Goal: Task Accomplishment & Management: Use online tool/utility

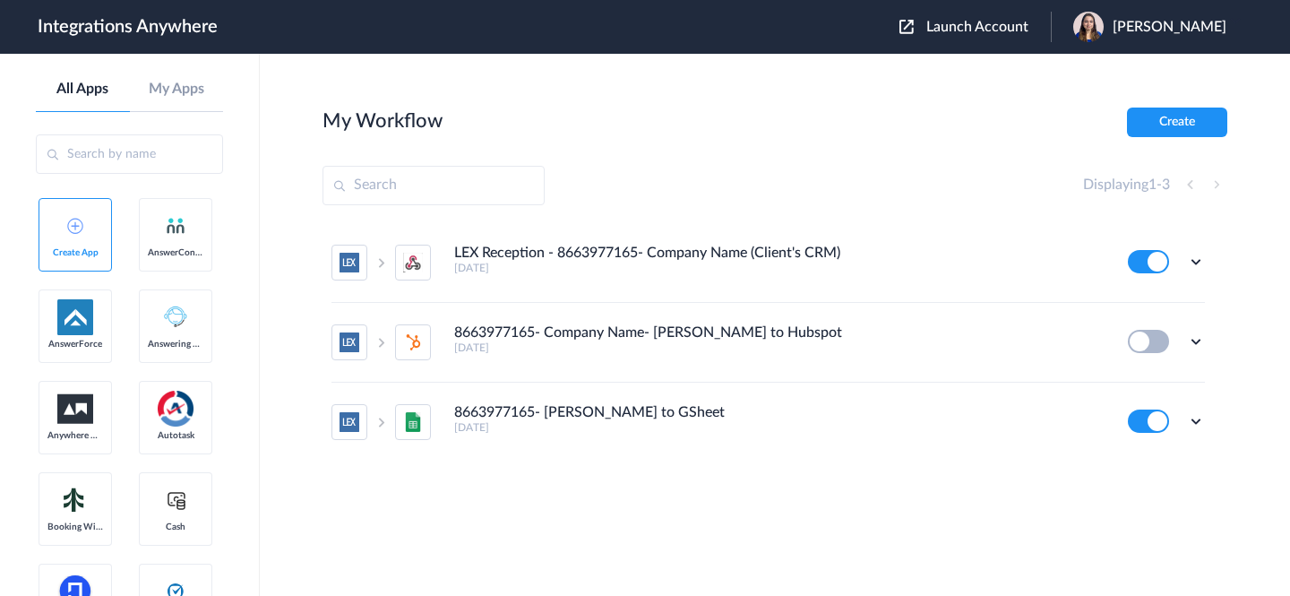
click at [963, 27] on span "Launch Account" at bounding box center [977, 27] width 102 height 14
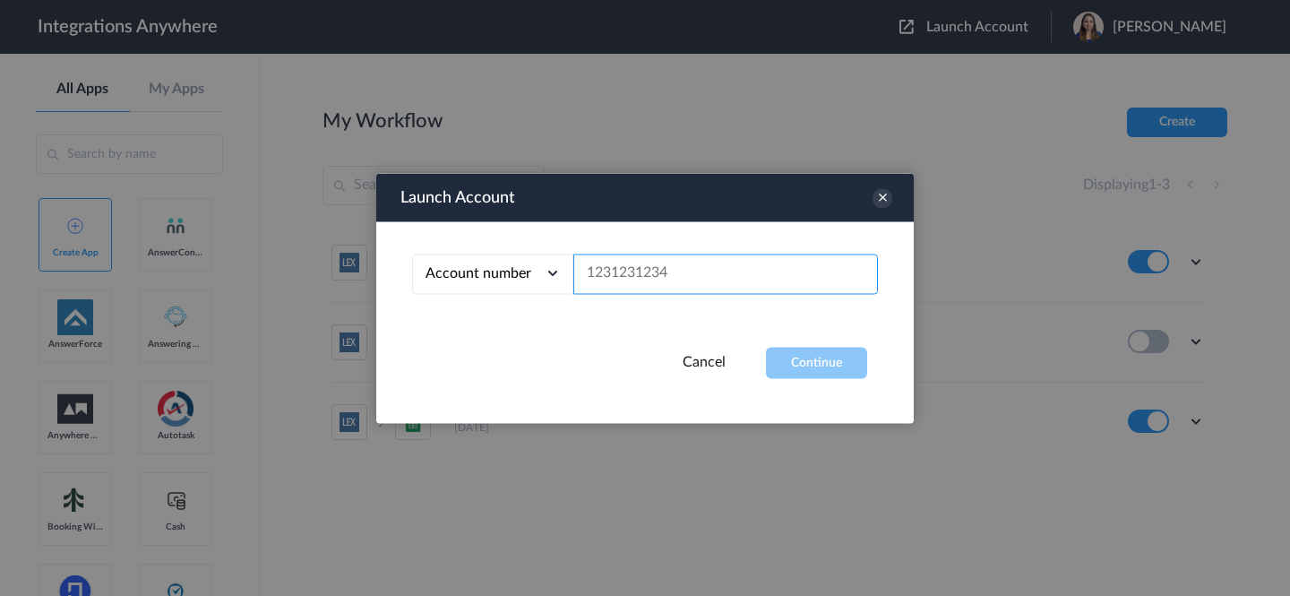
click at [674, 272] on input "text" at bounding box center [725, 274] width 305 height 40
paste input "2608337582"
type input "2608337582"
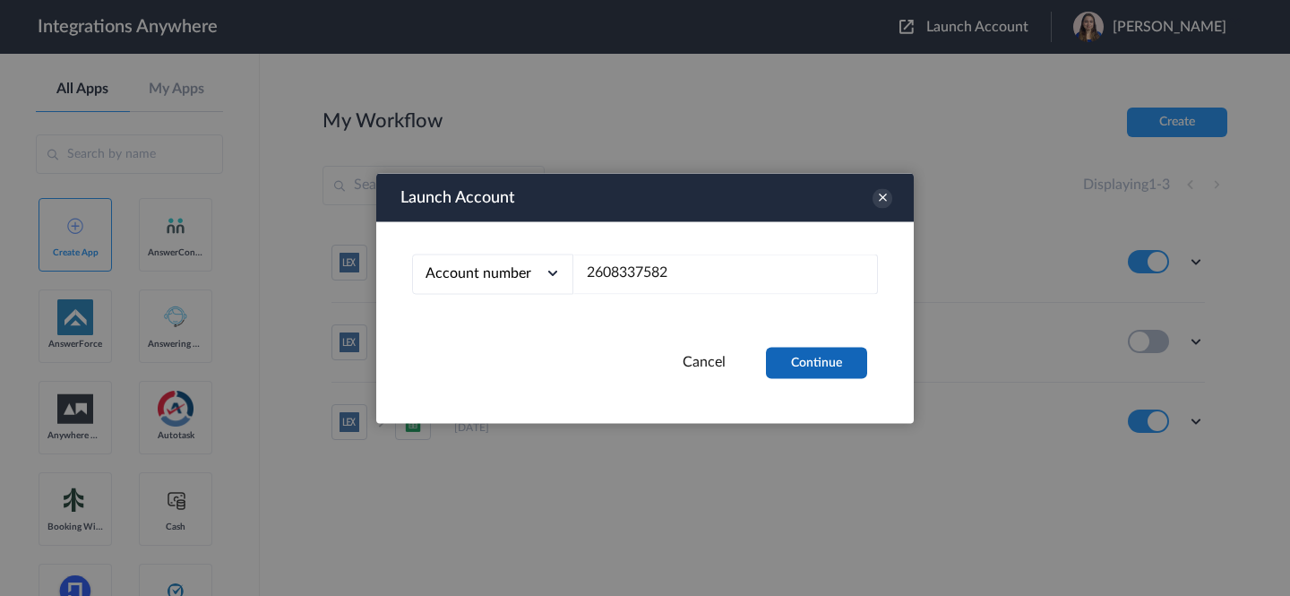
click at [808, 351] on button "Continue" at bounding box center [816, 362] width 101 height 31
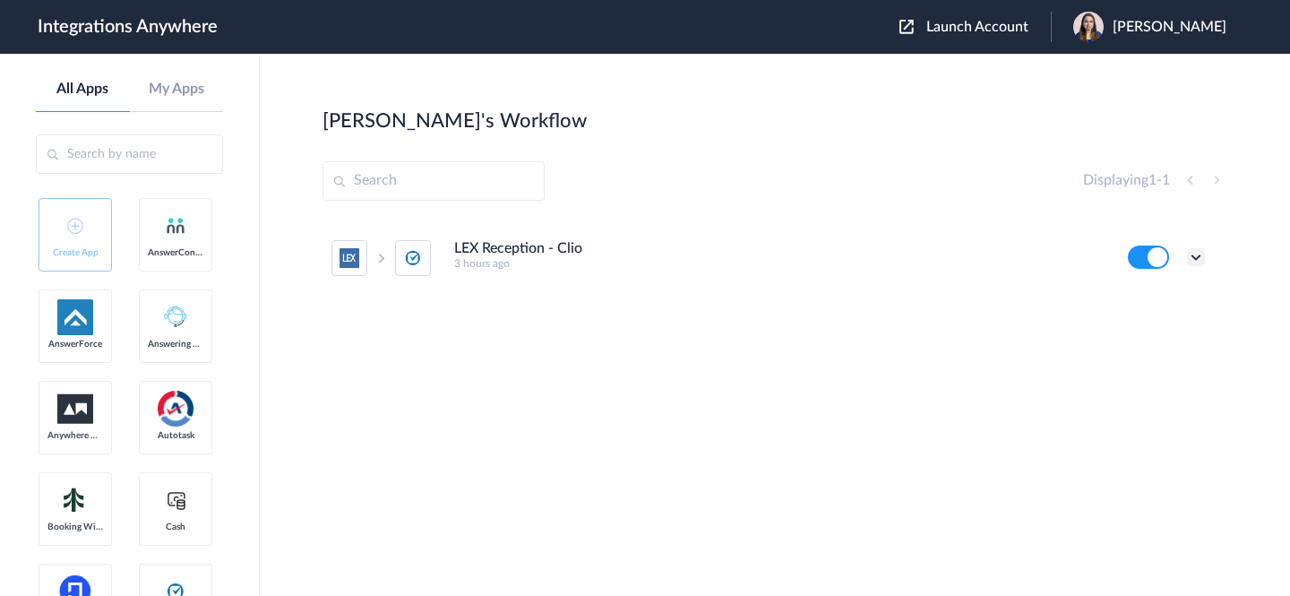
click at [1194, 253] on icon at bounding box center [1196, 257] width 18 height 18
click at [1177, 332] on link "Task history" at bounding box center [1145, 331] width 86 height 13
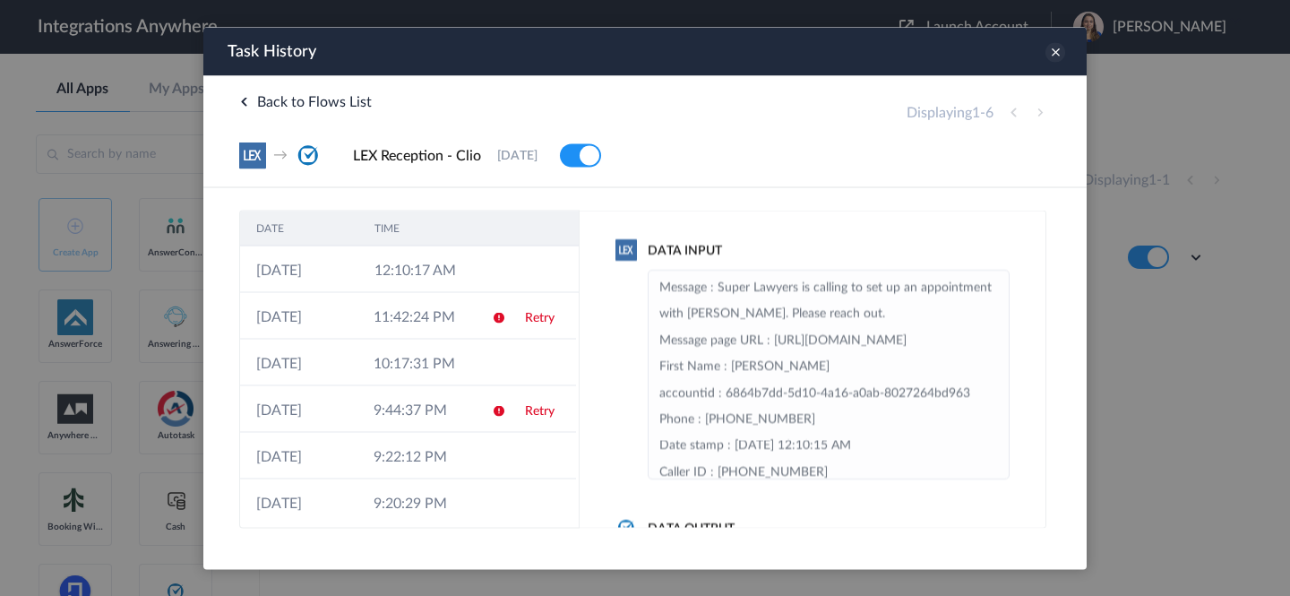
click at [1053, 54] on icon at bounding box center [1056, 52] width 20 height 20
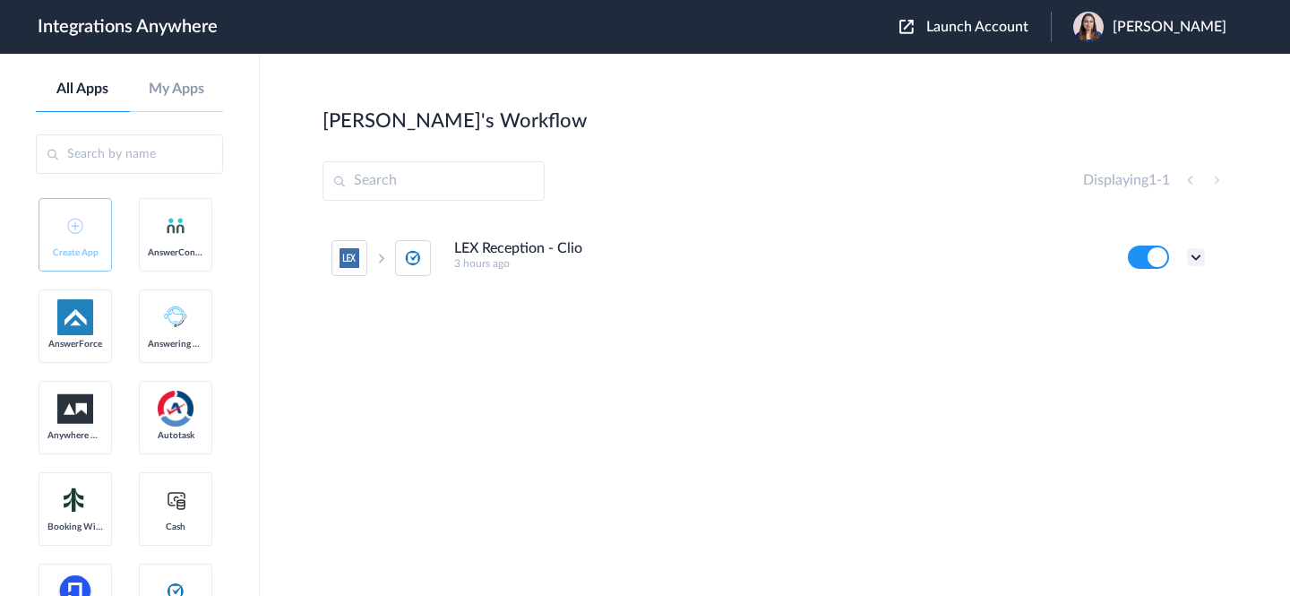
click at [1192, 257] on icon at bounding box center [1196, 257] width 18 height 18
click at [1164, 305] on li "Edit" at bounding box center [1147, 298] width 116 height 33
click at [1190, 28] on span "[PERSON_NAME]" at bounding box center [1170, 27] width 114 height 17
click at [1118, 67] on link "My Account" at bounding box center [1098, 72] width 68 height 13
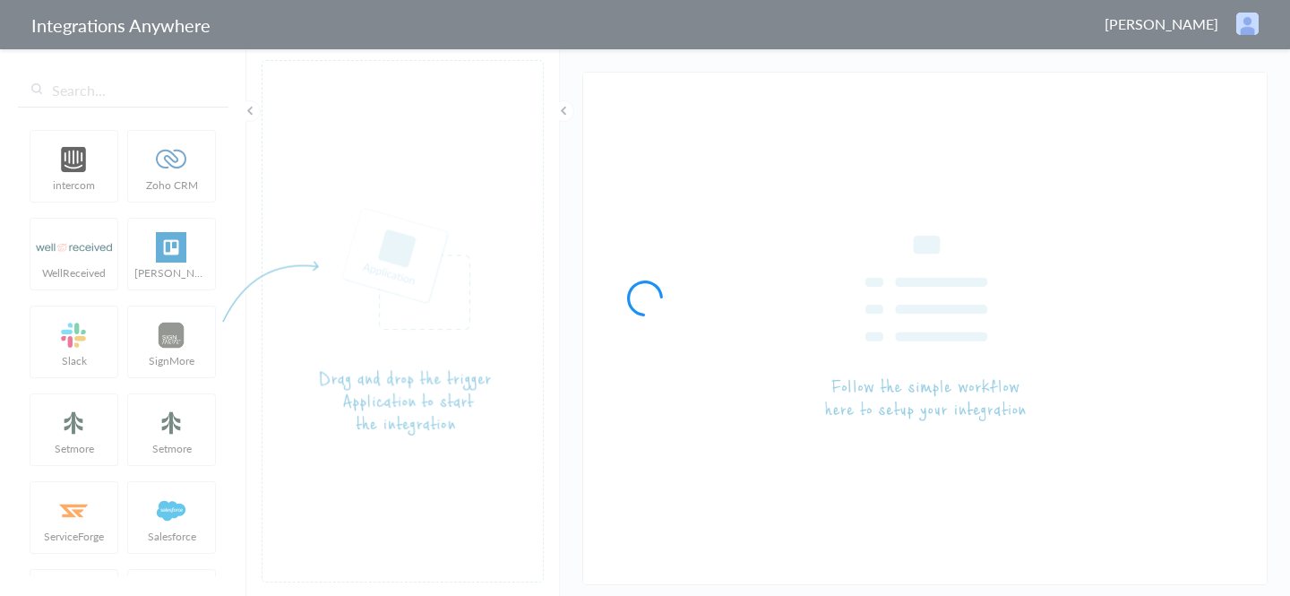
type input "LEX Reception - Clio"
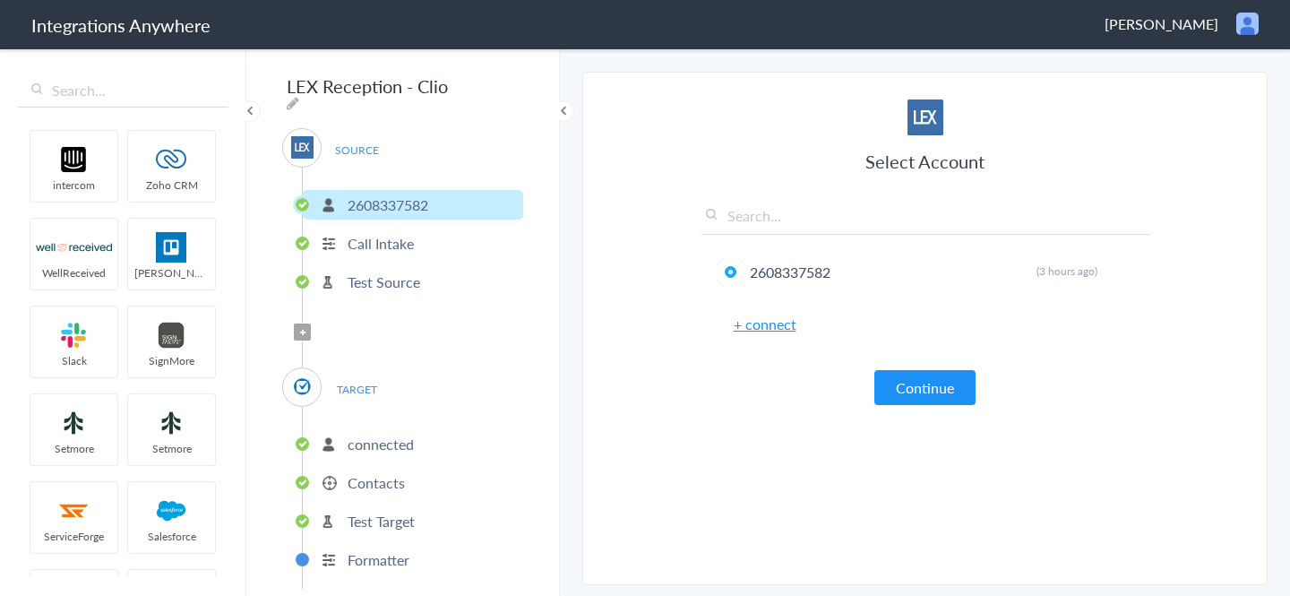
click at [300, 329] on icon at bounding box center [302, 332] width 5 height 7
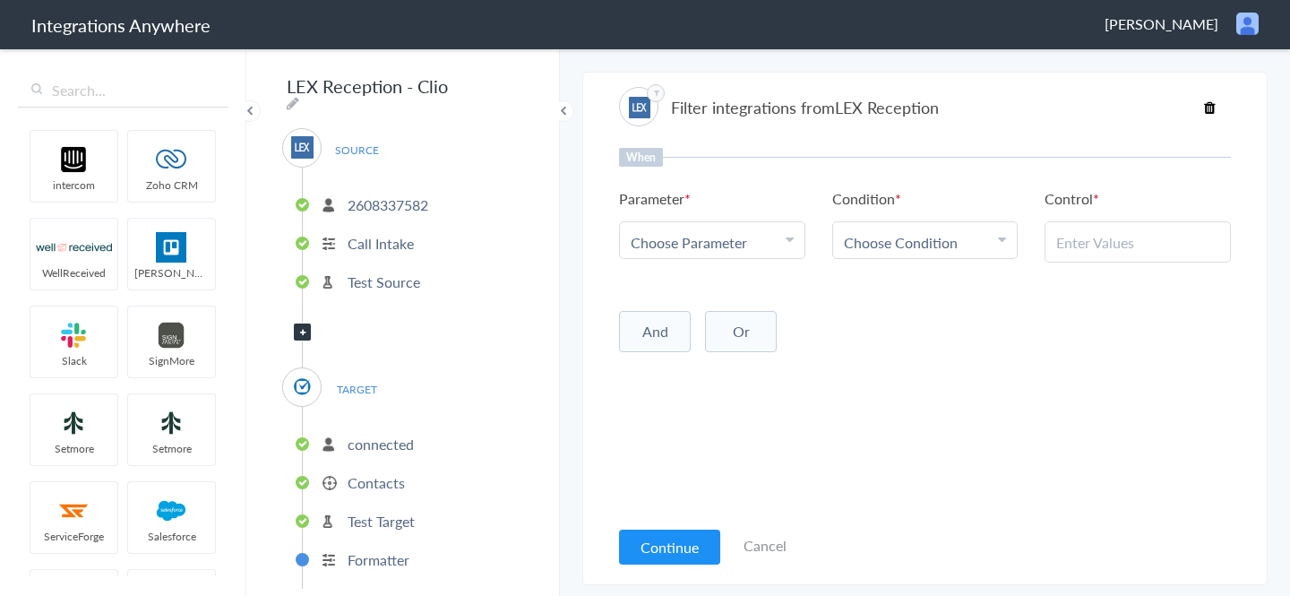
click at [646, 245] on span "Choose Parameter" at bounding box center [689, 242] width 116 height 21
click at [751, 241] on div "Choose Parameter" at bounding box center [712, 242] width 163 height 21
click at [732, 300] on input "text" at bounding box center [712, 291] width 185 height 39
type input "call ty"
click at [717, 330] on link "Call Type" at bounding box center [712, 330] width 185 height 39
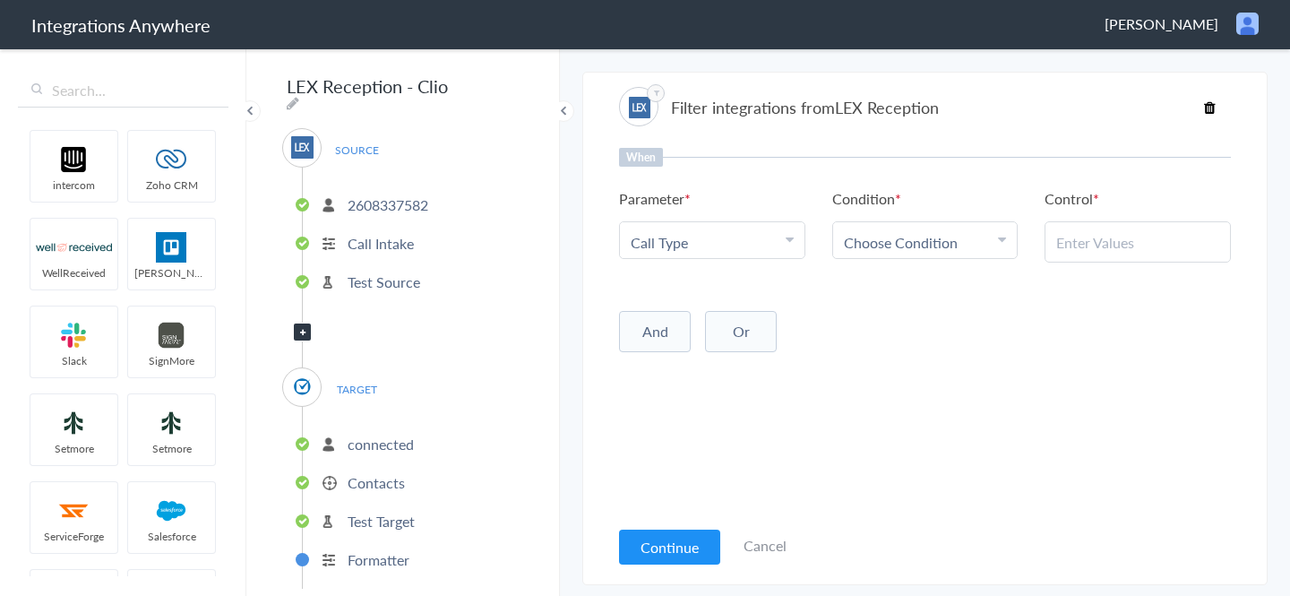
click at [982, 241] on div "Choose Condition" at bounding box center [925, 242] width 163 height 21
click at [911, 324] on link "Contains" at bounding box center [925, 330] width 185 height 39
click at [1140, 234] on input "text" at bounding box center [1137, 242] width 163 height 21
paste input "New Client"
type input "New Client"
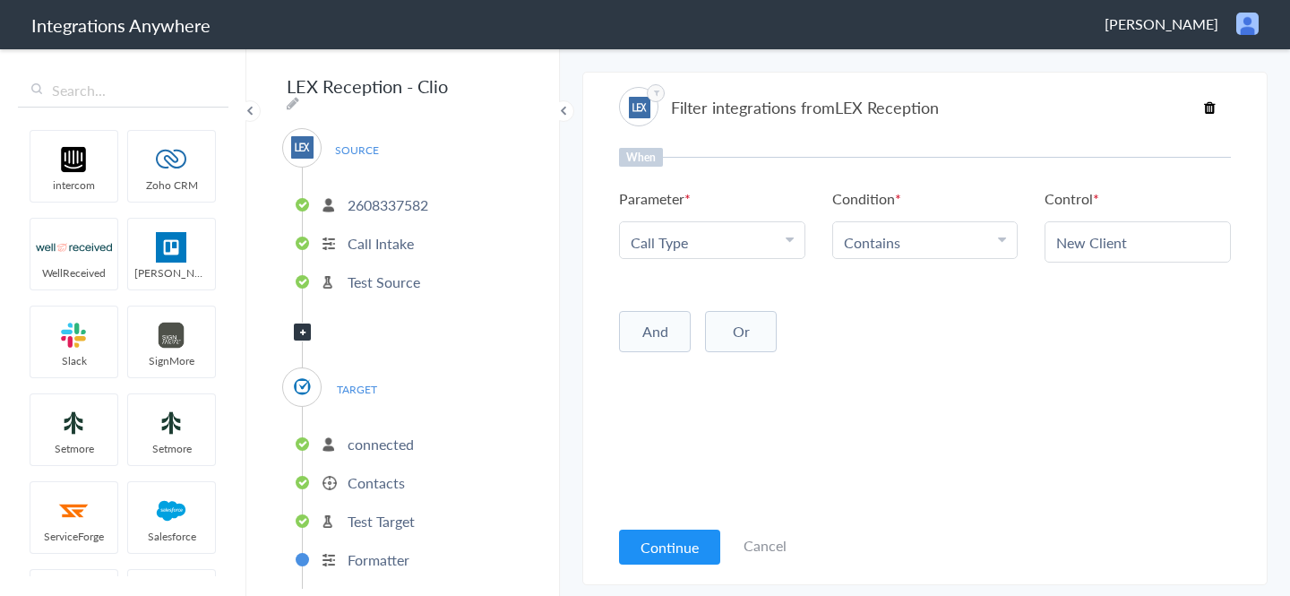
click at [1110, 360] on div "When Parameter Choose Parameter Call Type First Name Last Name Email Phone Case…" at bounding box center [925, 332] width 612 height 368
click at [665, 541] on button "Continue" at bounding box center [669, 546] width 101 height 35
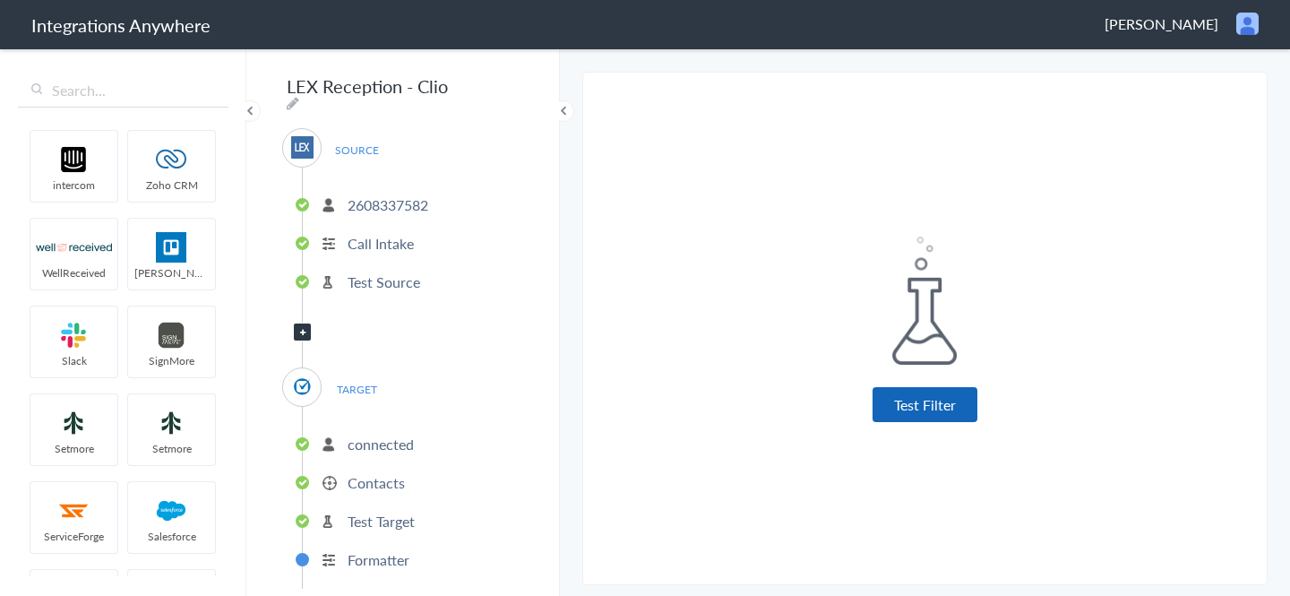
click at [909, 417] on button "Test Filter" at bounding box center [925, 404] width 105 height 35
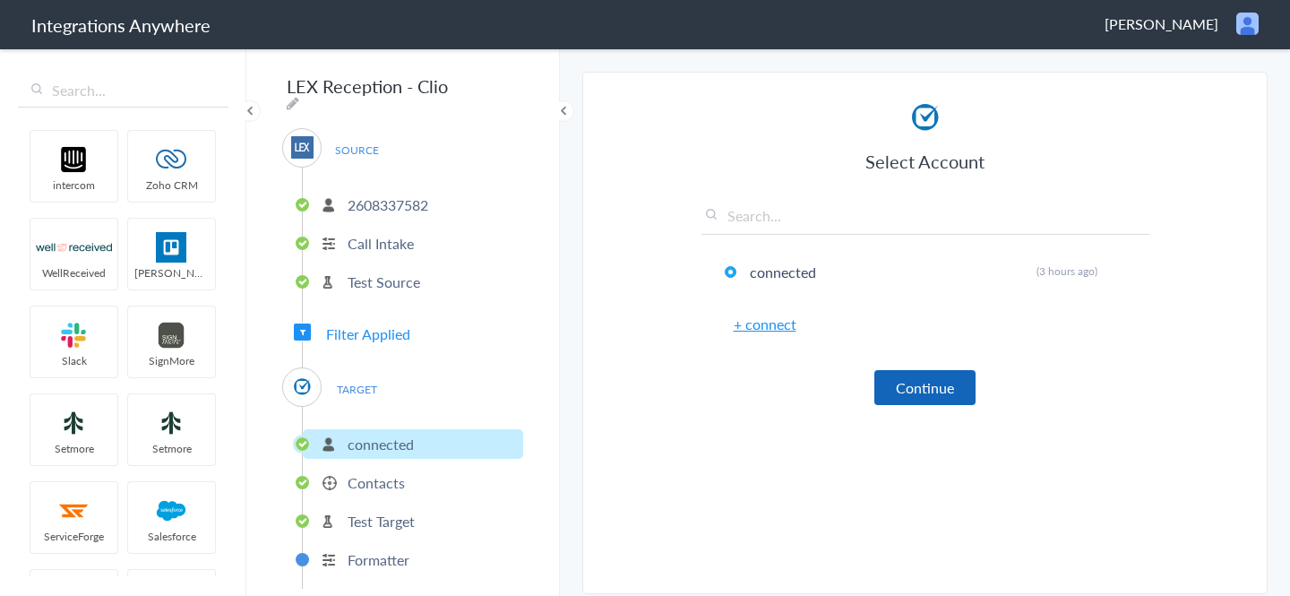
click at [921, 397] on button "Continue" at bounding box center [924, 387] width 101 height 35
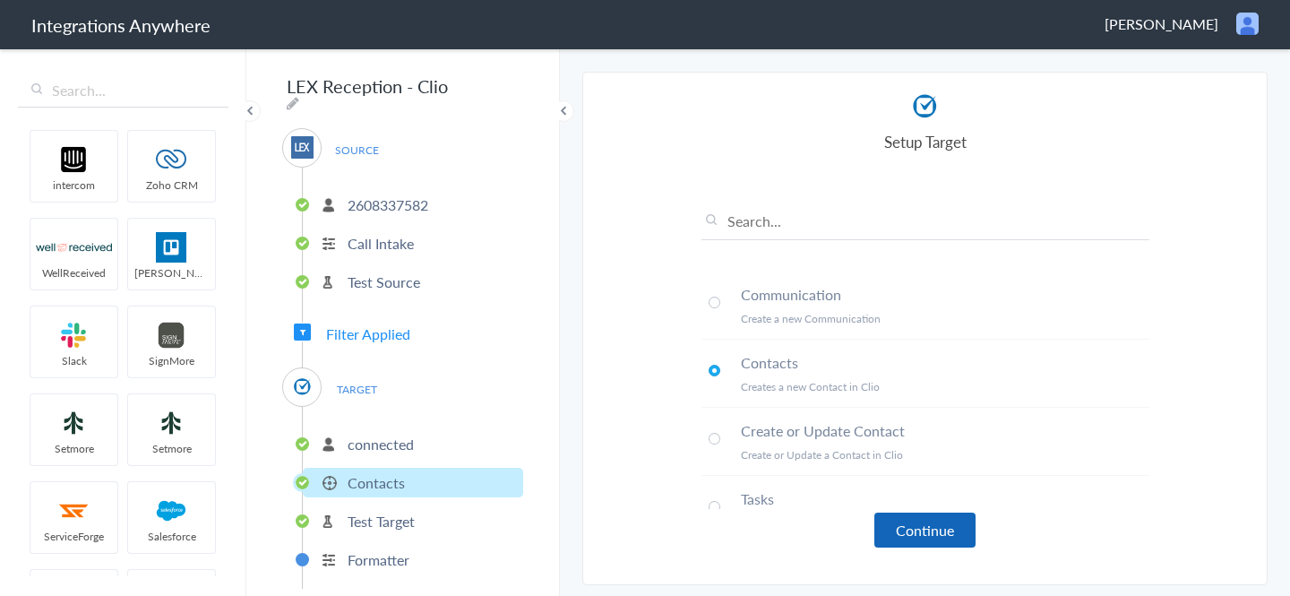
click at [926, 531] on button "Continue" at bounding box center [924, 529] width 101 height 35
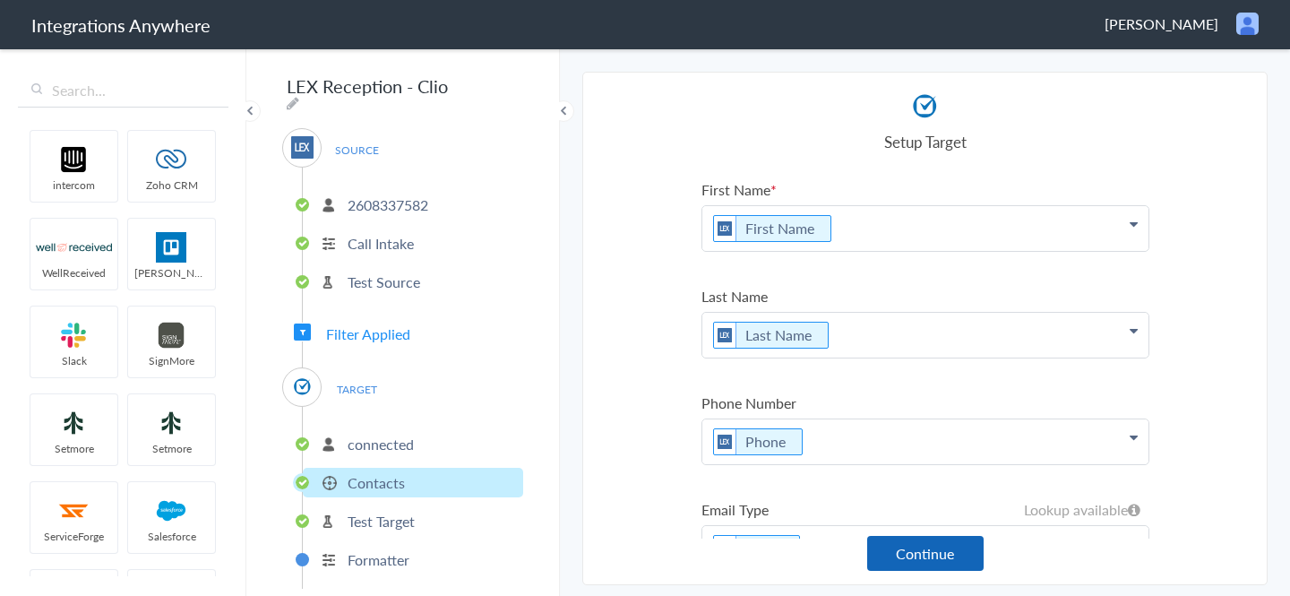
click at [946, 553] on button "Continue" at bounding box center [925, 553] width 116 height 35
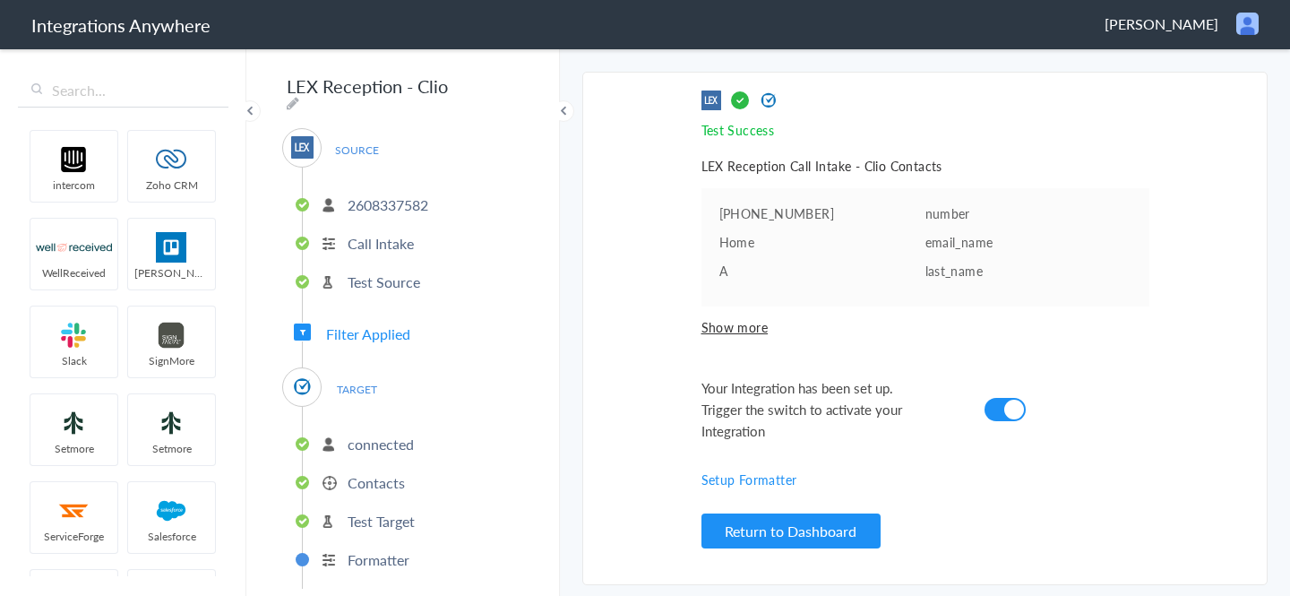
drag, startPoint x: 1183, startPoint y: 24, endPoint x: 1189, endPoint y: 65, distance: 40.8
click at [1183, 23] on span "Christopher Cervantes" at bounding box center [1162, 23] width 114 height 21
click at [1198, 90] on li "Dashboard" at bounding box center [1210, 92] width 124 height 27
